Goal: Download file/media

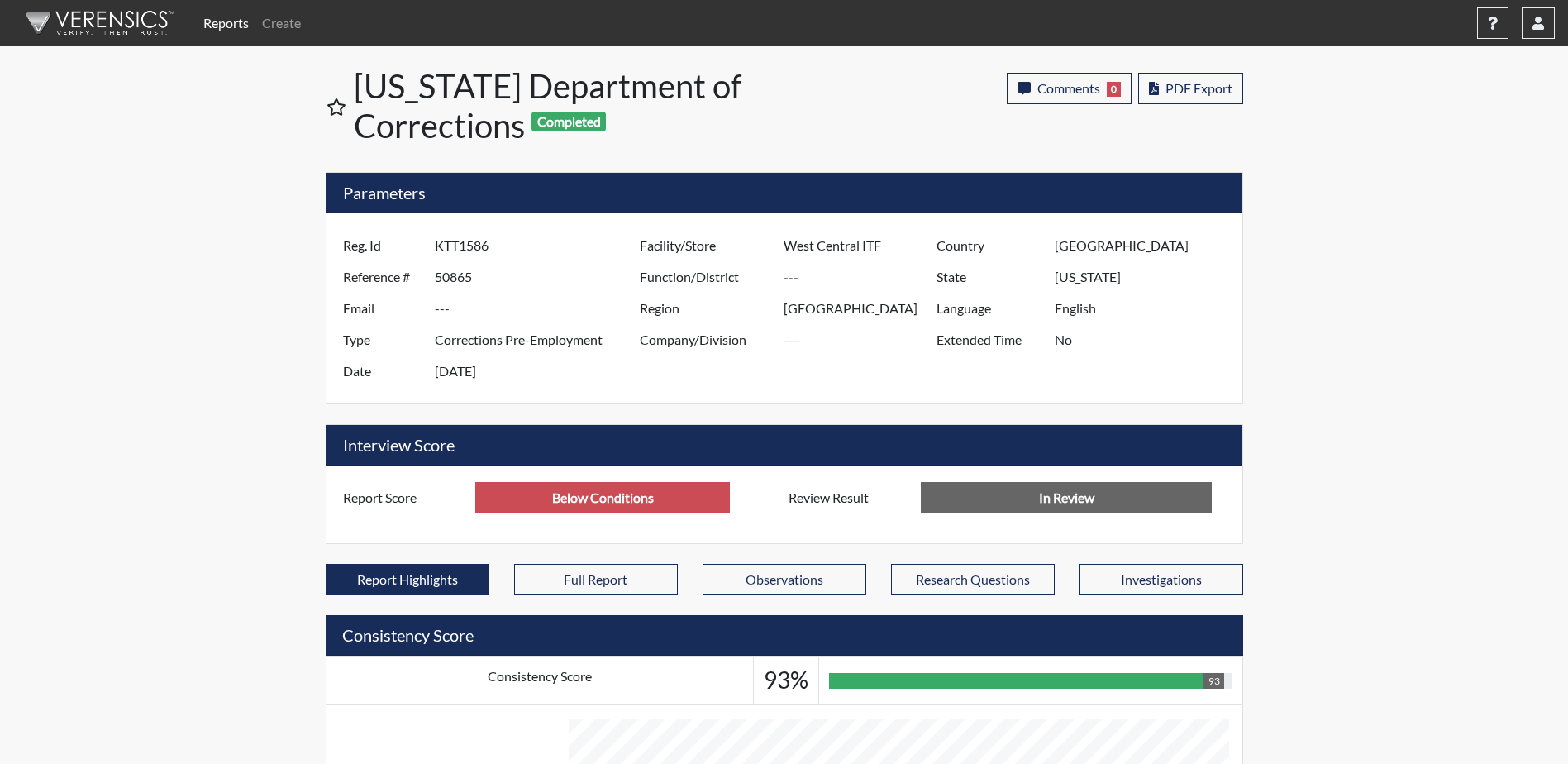
scroll to position [274, 687]
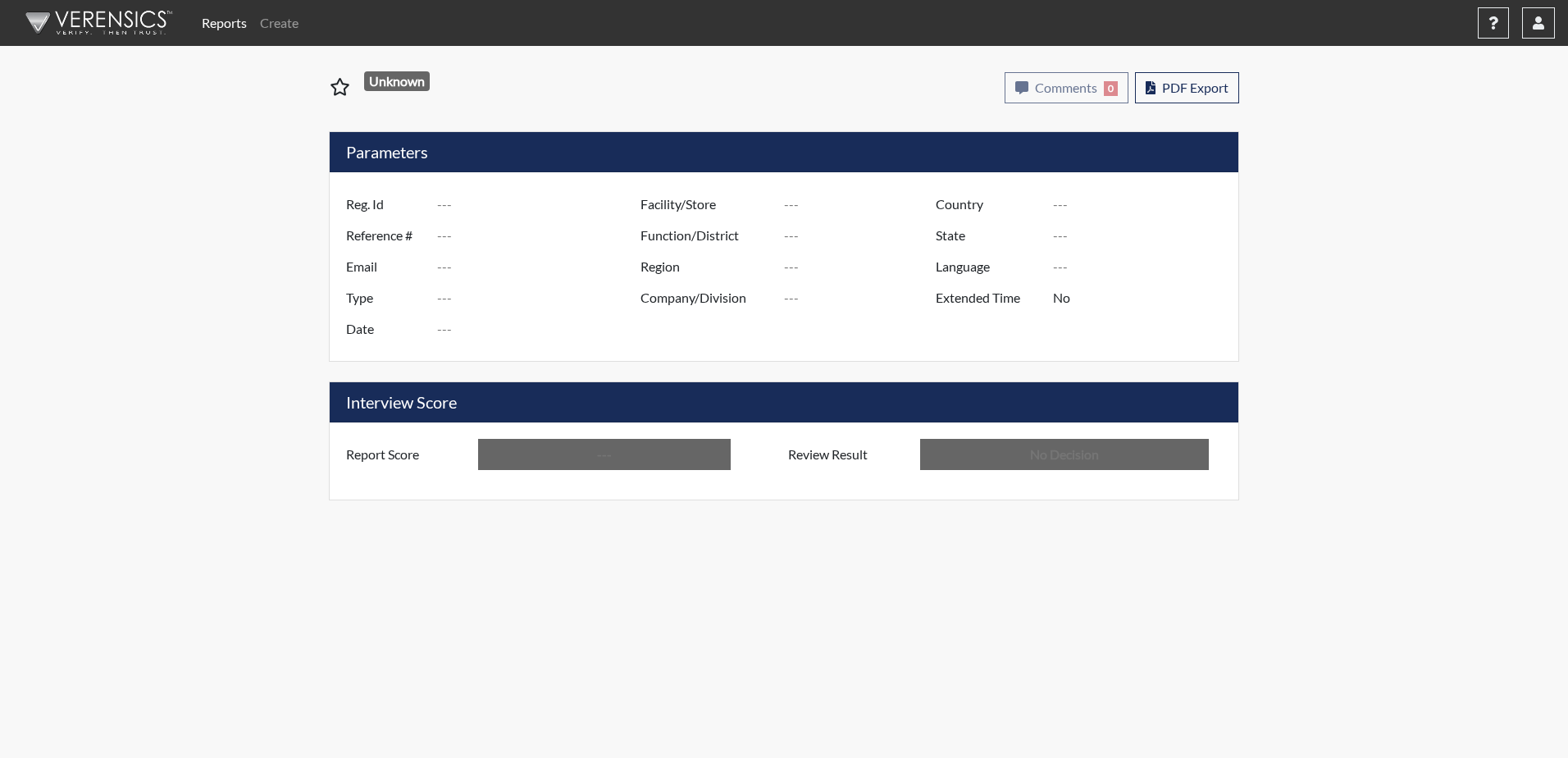
type input "KTT1586"
type input "50865"
type input "---"
type input "Corrections Pre-Employment"
type input "[DATE]"
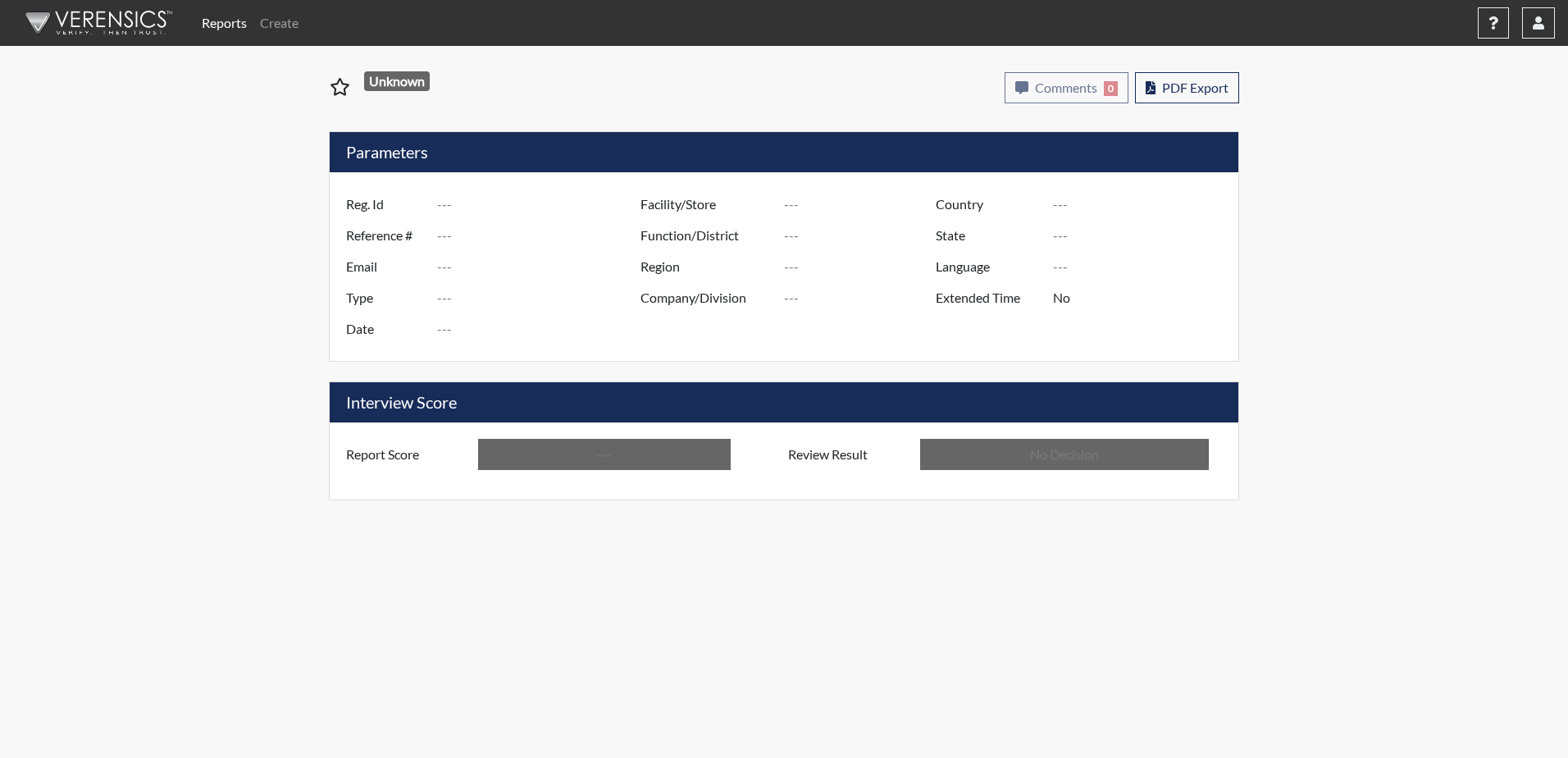
type input "West Central ITF"
type input "[GEOGRAPHIC_DATA]"
type input "[US_STATE]"
type input "English"
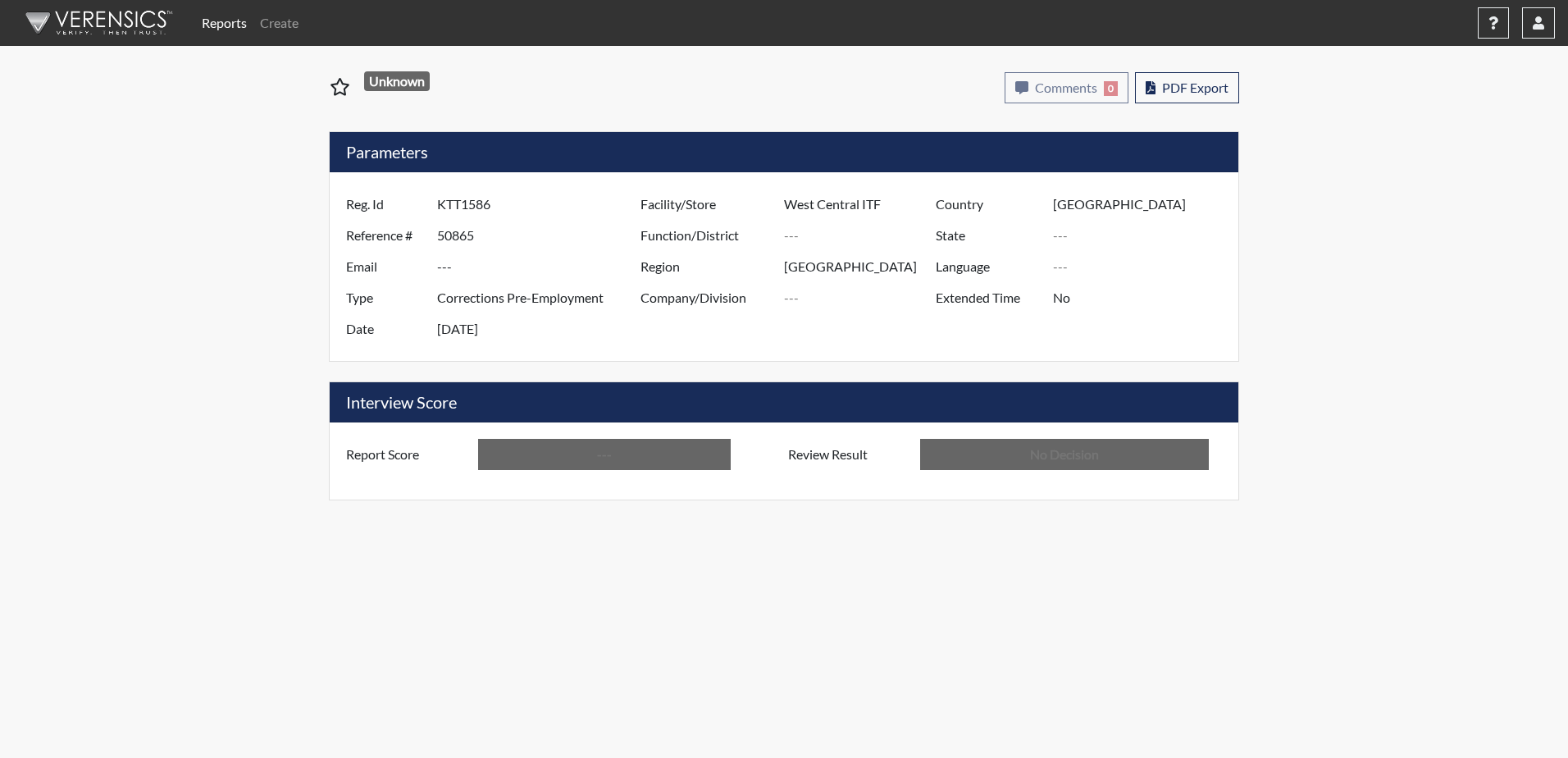
type input "Above Conditions"
type input "In Review"
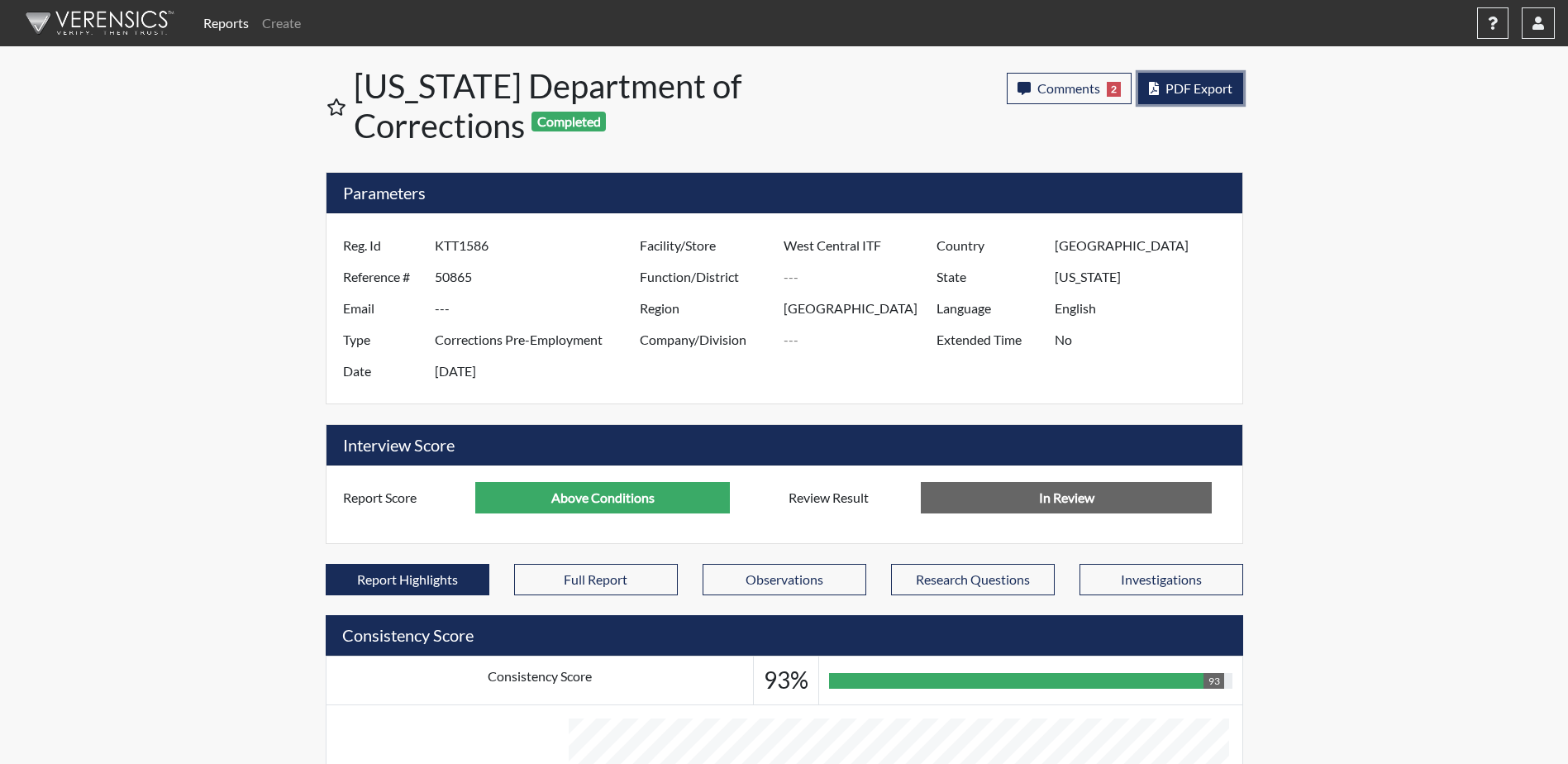
click at [1201, 93] on span "PDF Export" at bounding box center [1198, 88] width 67 height 16
